Goal: Task Accomplishment & Management: Complete application form

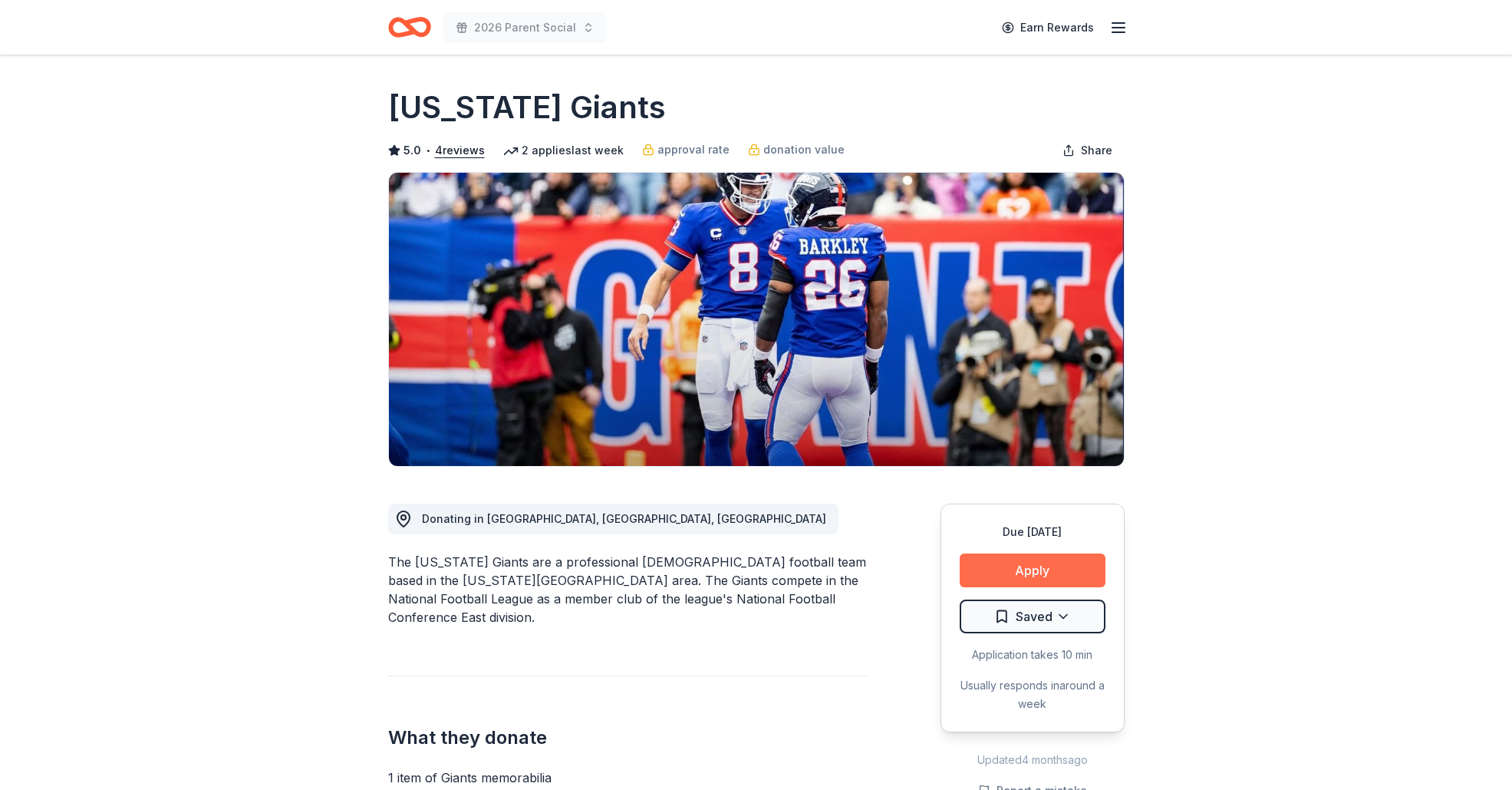
scroll to position [26, 0]
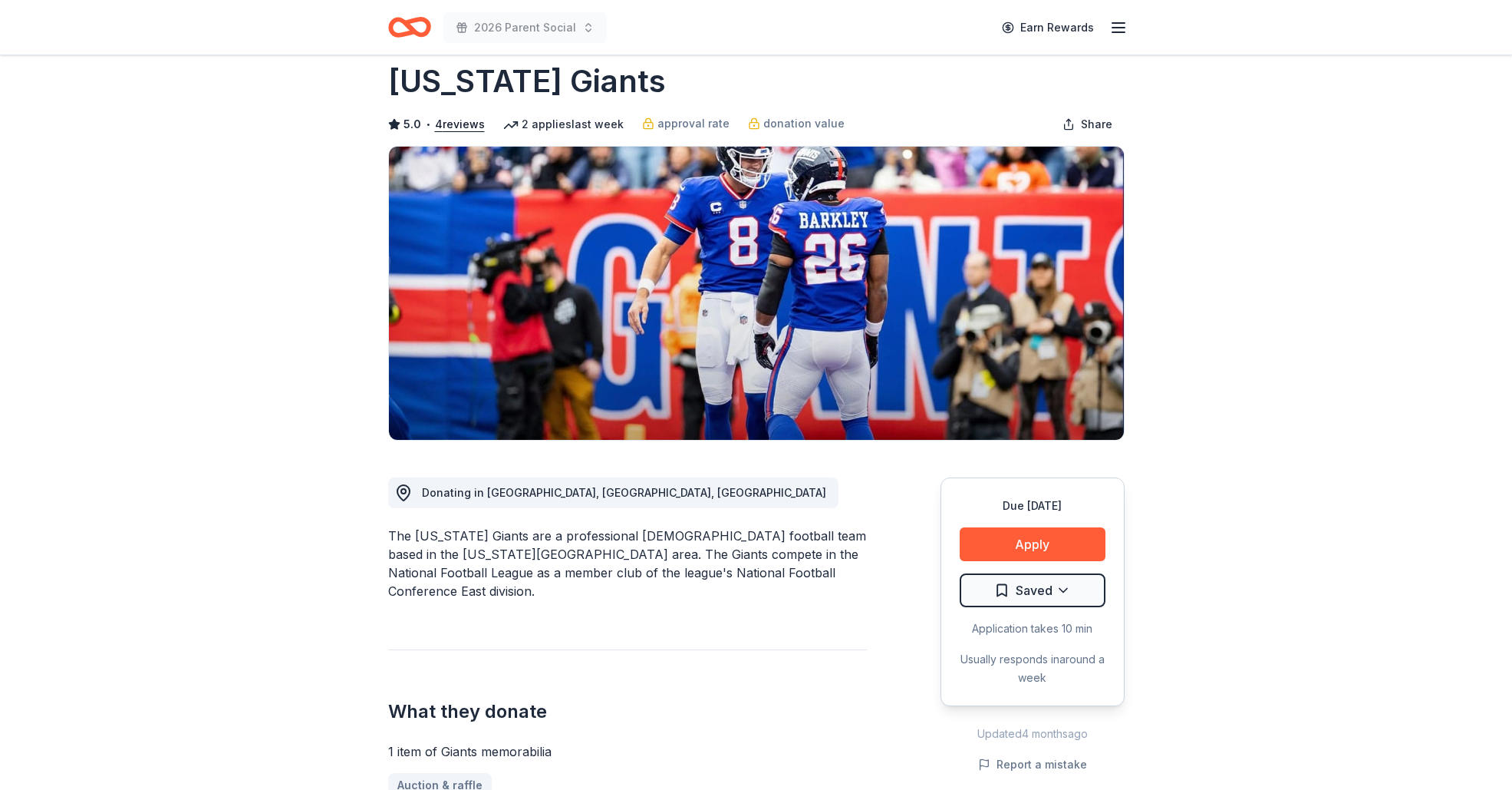
click at [1110, 24] on icon "button" at bounding box center [1118, 27] width 18 height 18
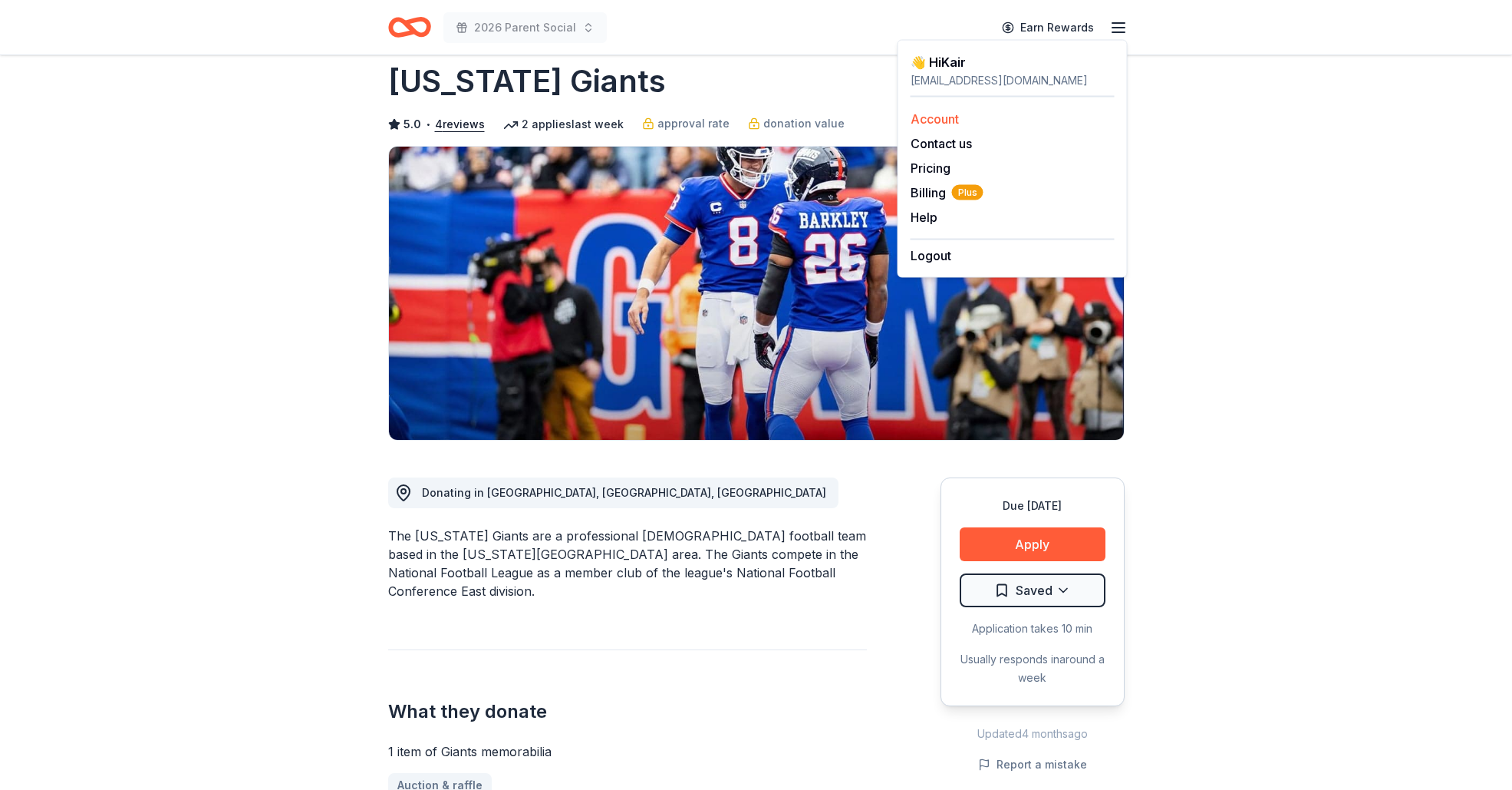
click at [939, 114] on link "Account" at bounding box center [935, 119] width 48 height 16
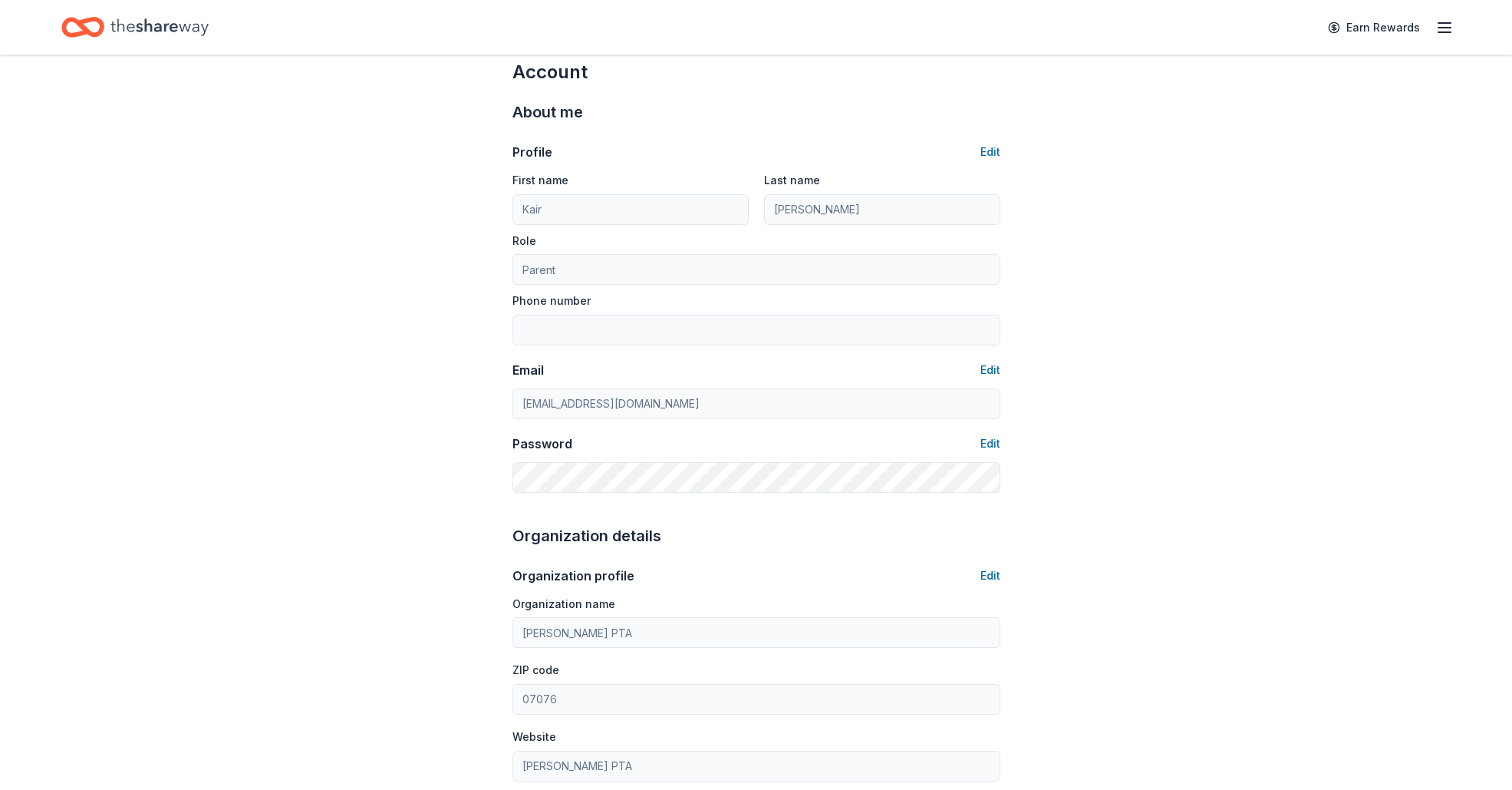
click at [1441, 21] on icon "button" at bounding box center [1445, 27] width 18 height 18
click at [1246, 122] on link "Account" at bounding box center [1261, 119] width 48 height 16
click at [65, 19] on icon "Home" at bounding box center [75, 26] width 24 height 16
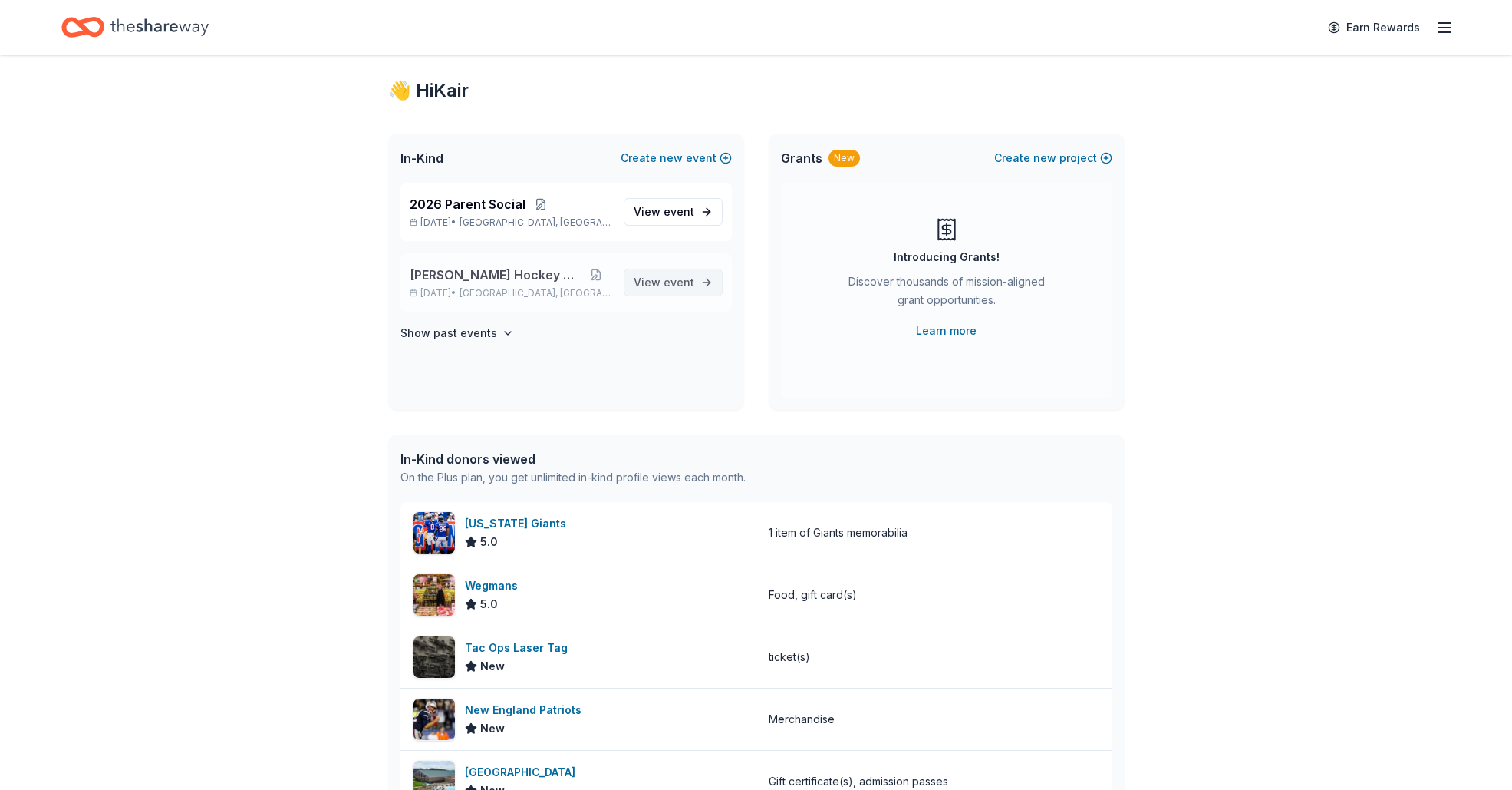
click at [669, 282] on span "event" at bounding box center [678, 282] width 31 height 13
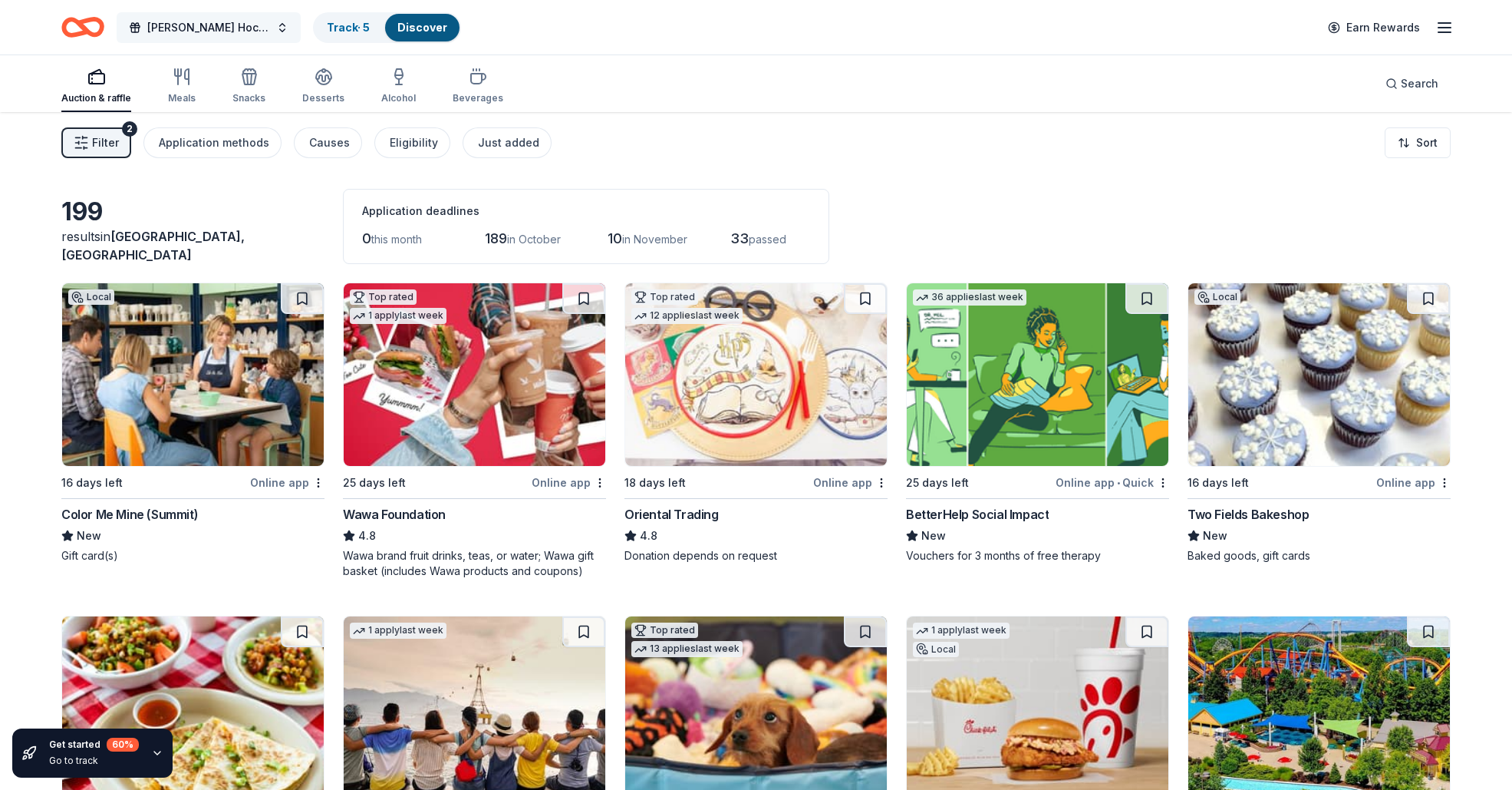
click at [232, 29] on span "[PERSON_NAME] Hockey Club" at bounding box center [208, 27] width 122 height 18
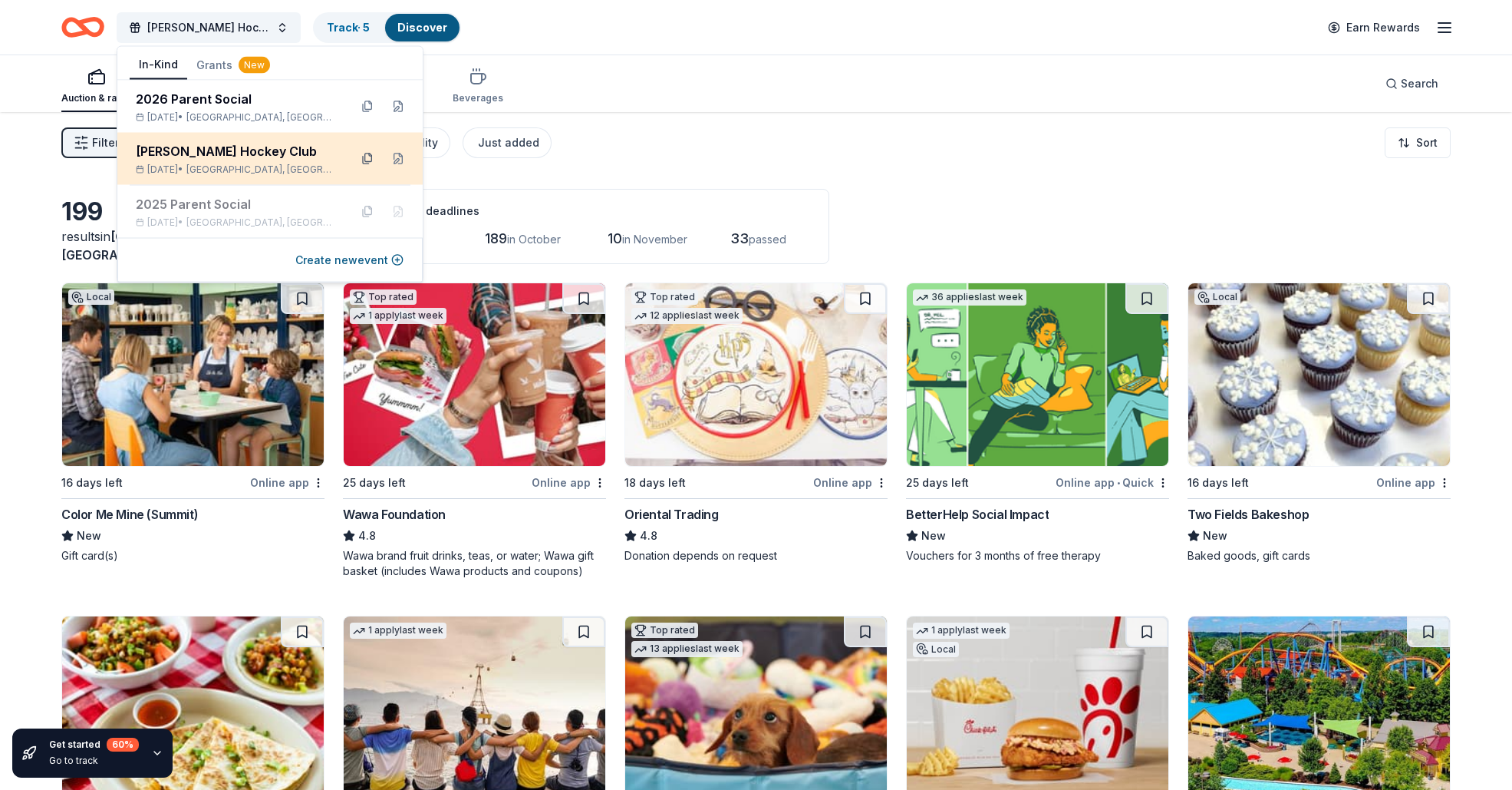
click at [368, 159] on button at bounding box center [367, 159] width 25 height 25
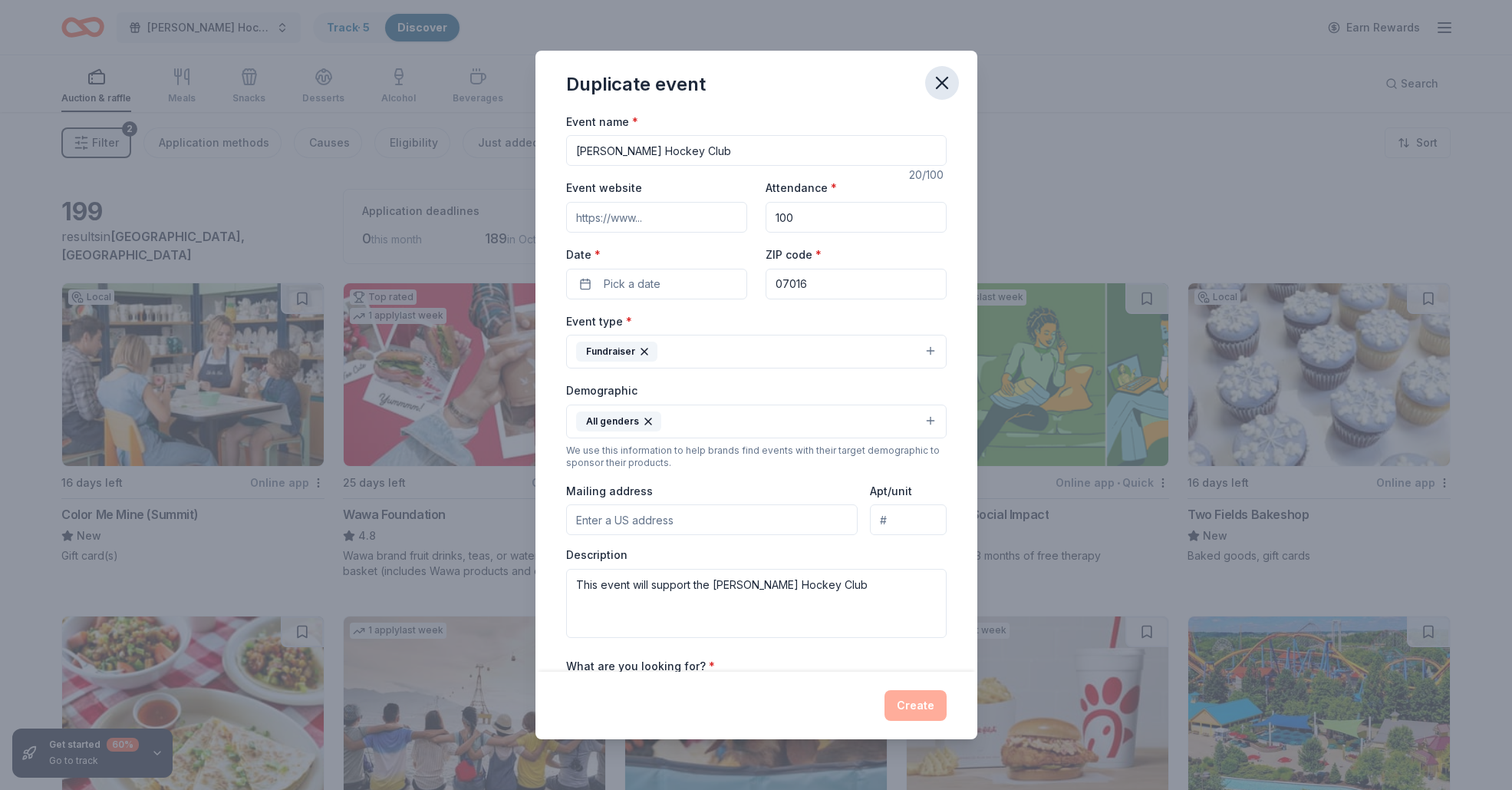
click at [944, 77] on icon "button" at bounding box center [942, 83] width 22 height 22
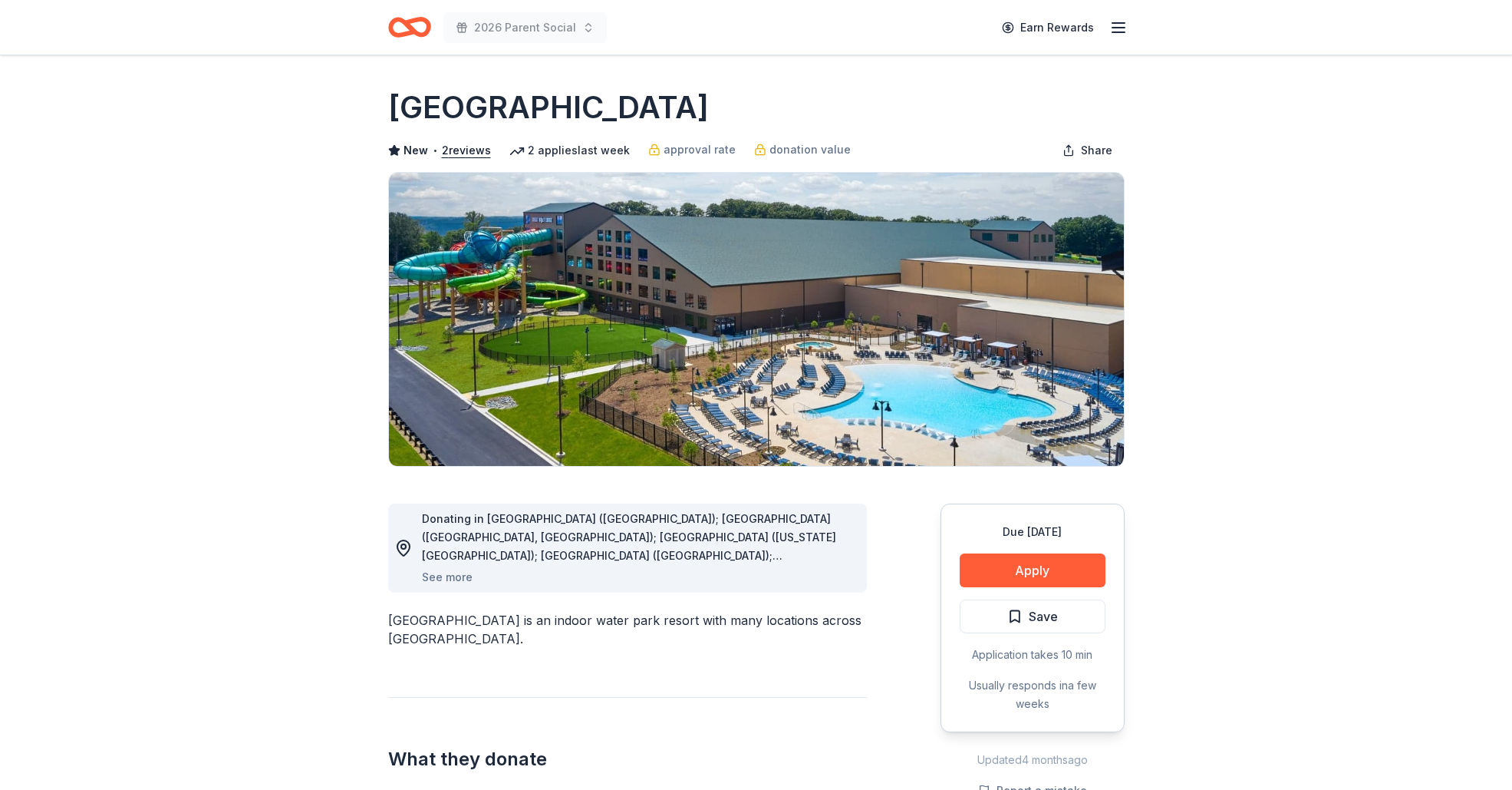
scroll to position [10, 0]
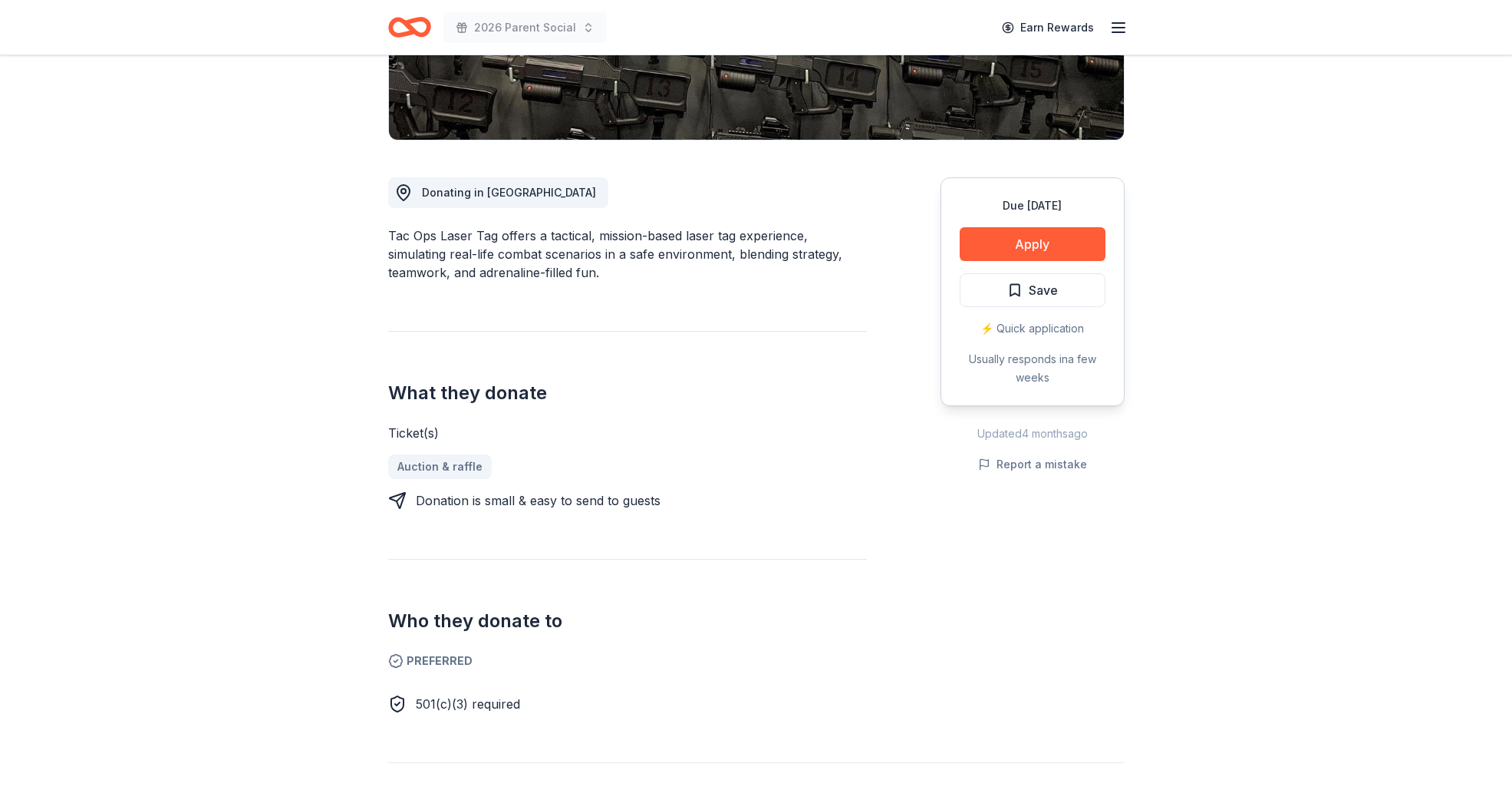
scroll to position [328, 0]
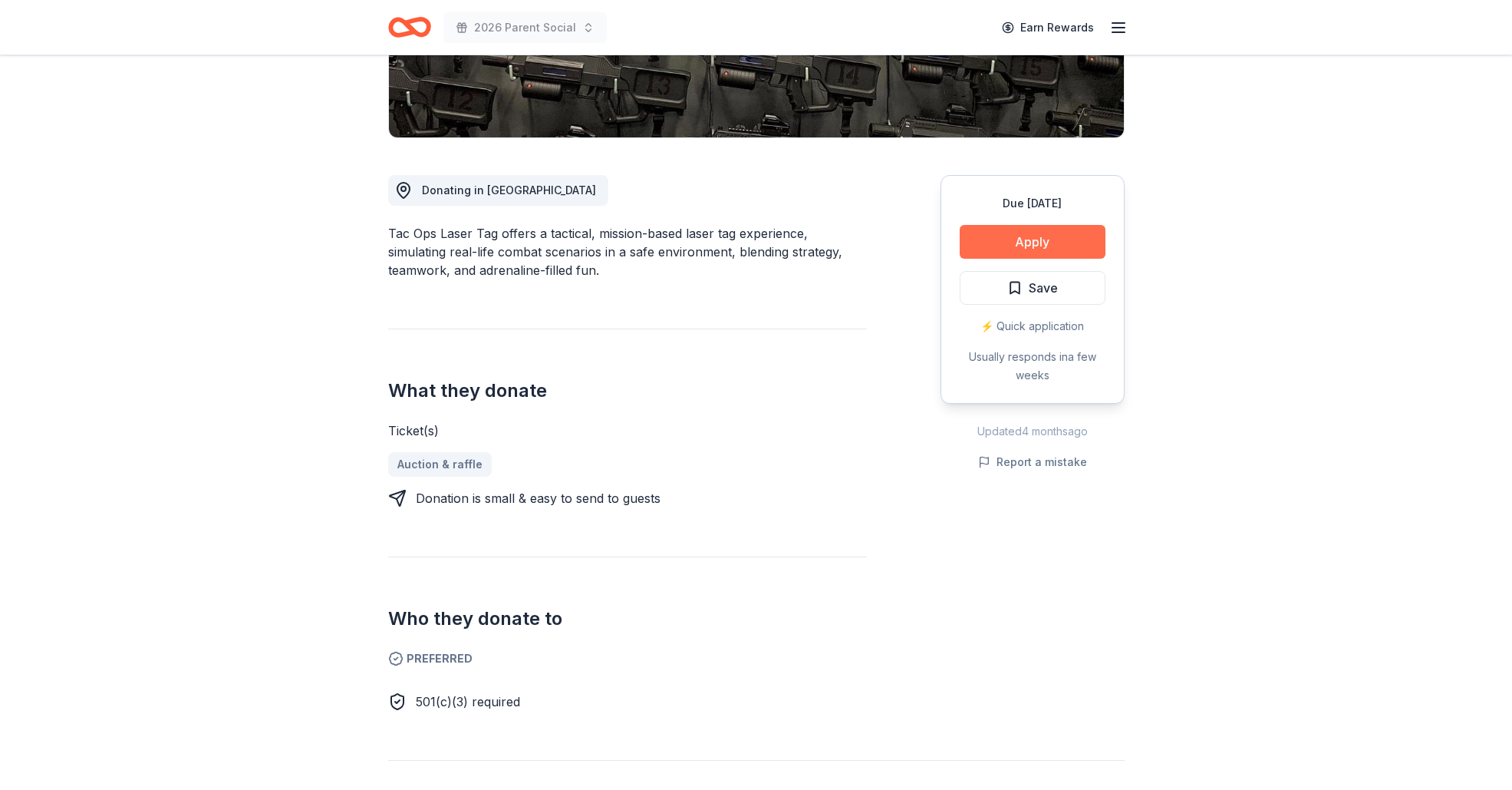
click at [1046, 241] on button "Apply" at bounding box center [1032, 242] width 146 height 34
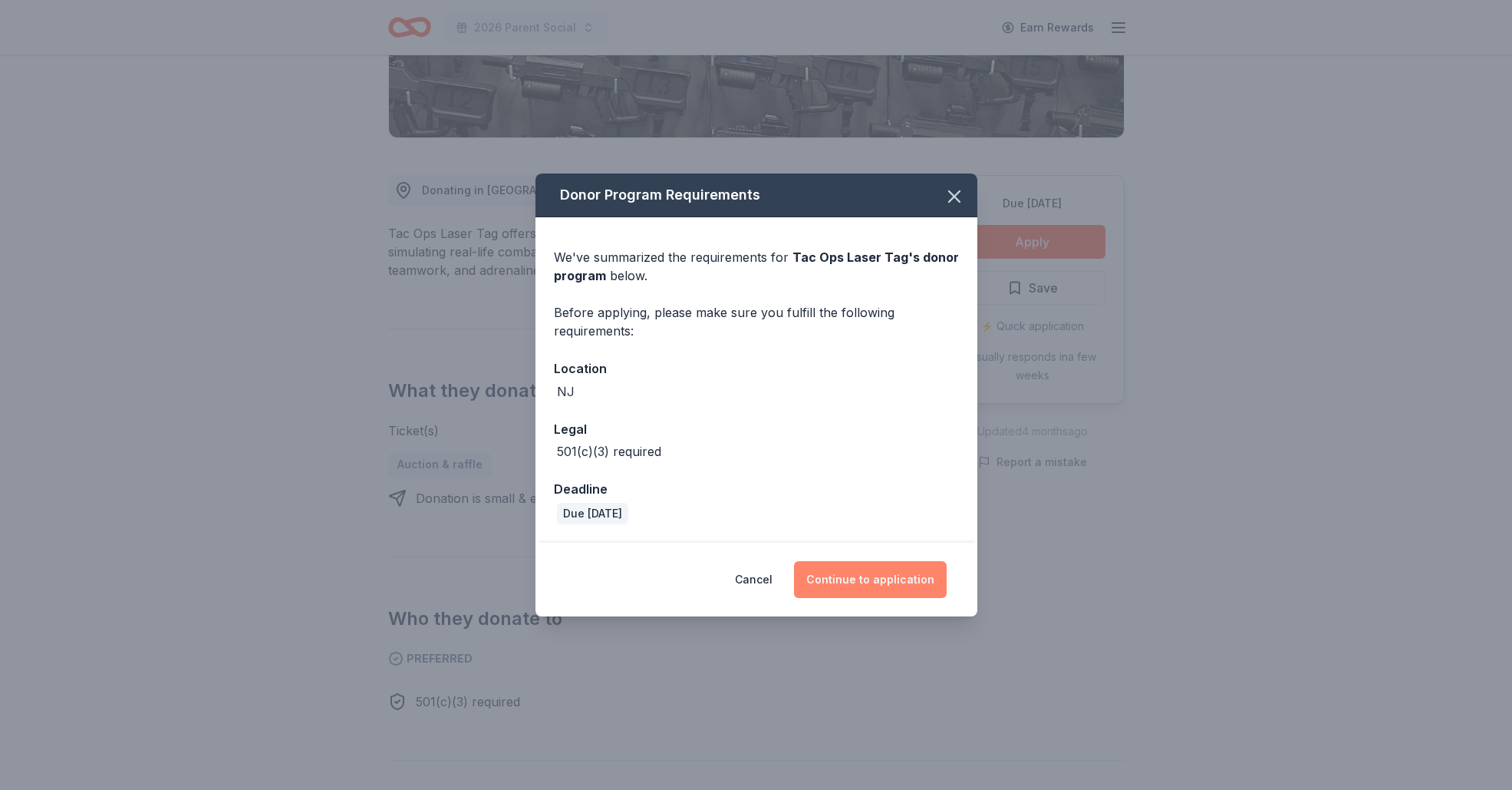
click at [881, 579] on button "Continue to application" at bounding box center [870, 579] width 153 height 37
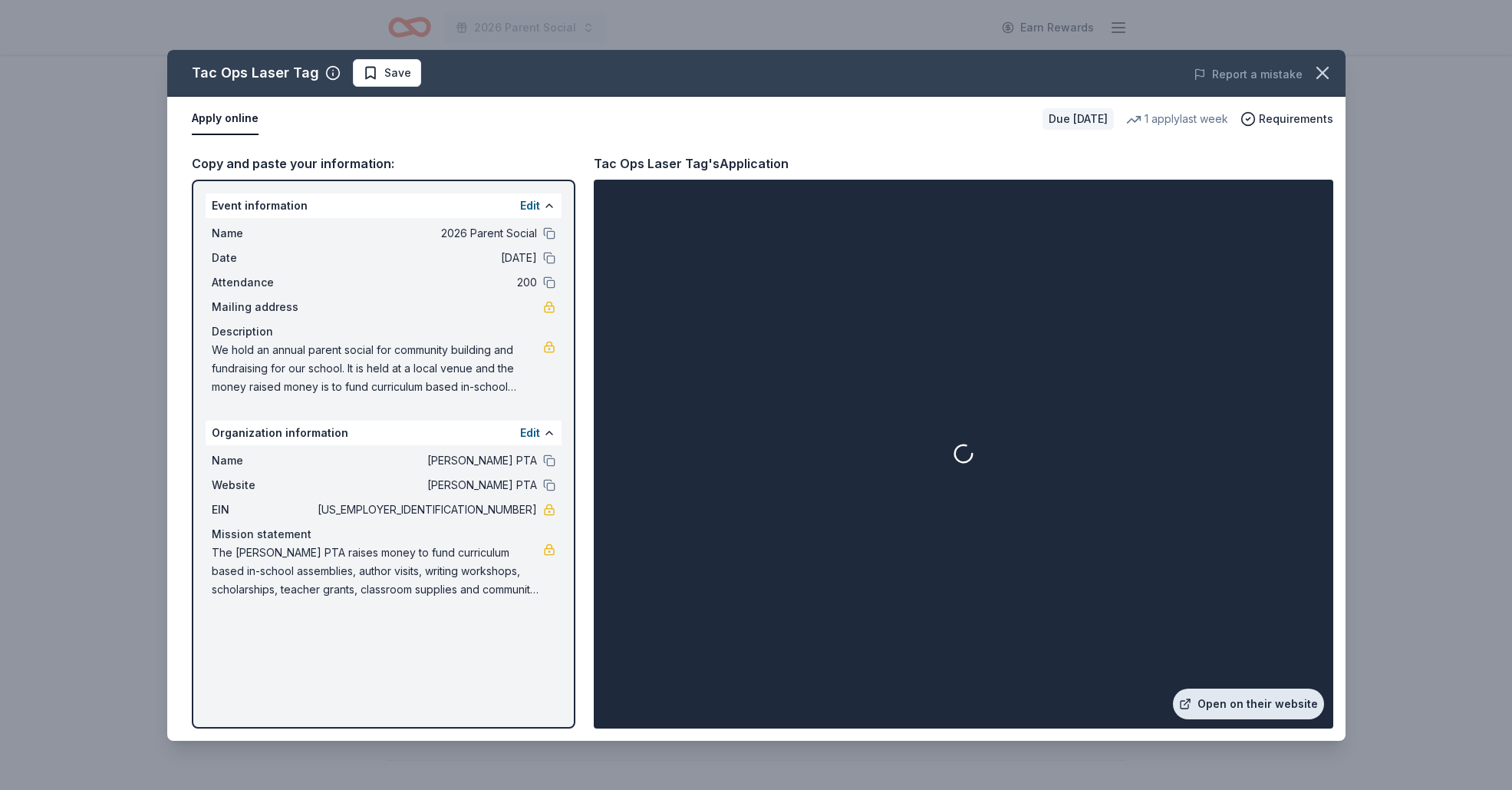
click at [1241, 704] on link "Open on their website" at bounding box center [1248, 703] width 151 height 31
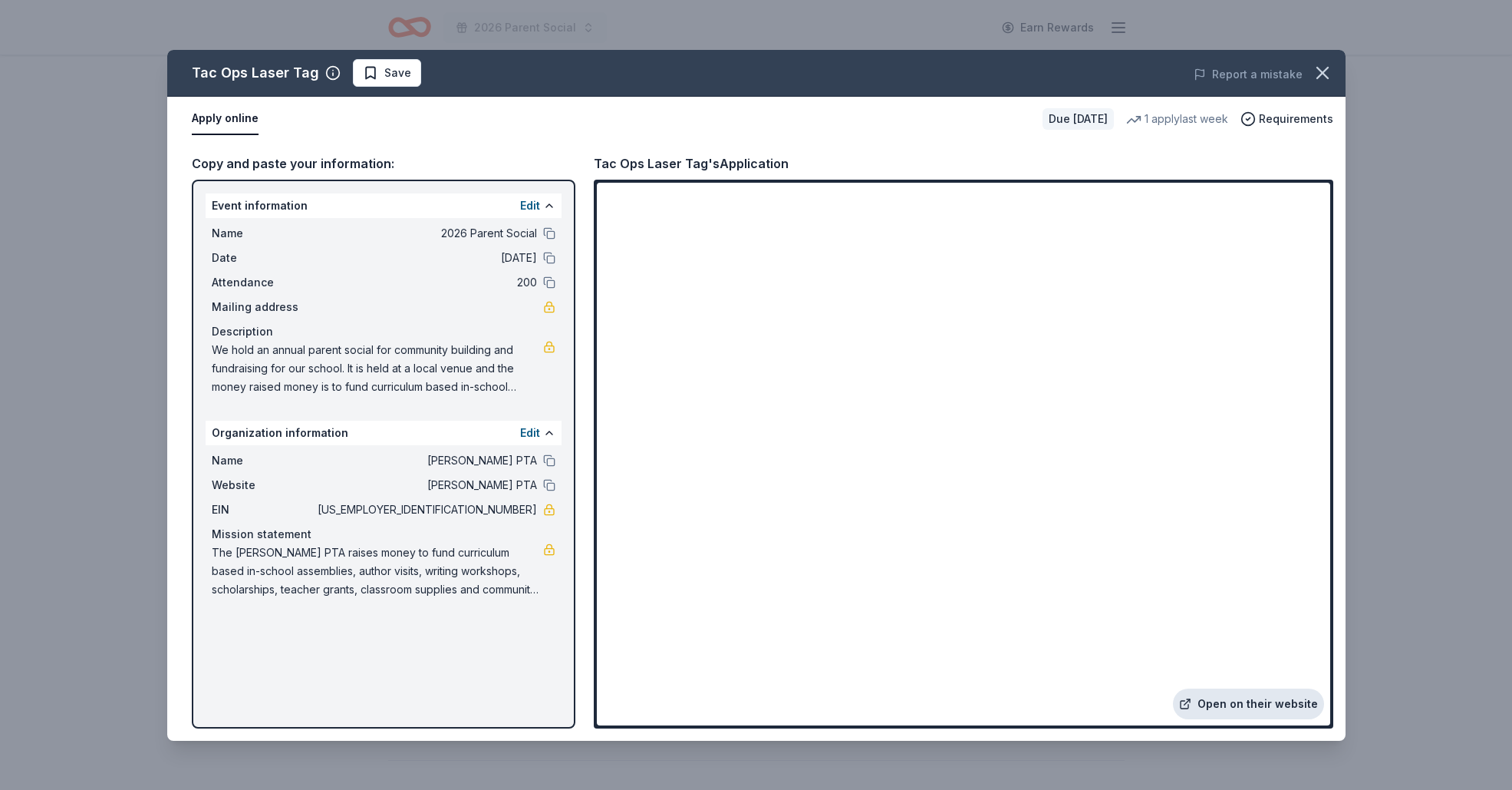
click at [1230, 705] on link "Open on their website" at bounding box center [1248, 703] width 151 height 31
